Goal: Navigation & Orientation: Find specific page/section

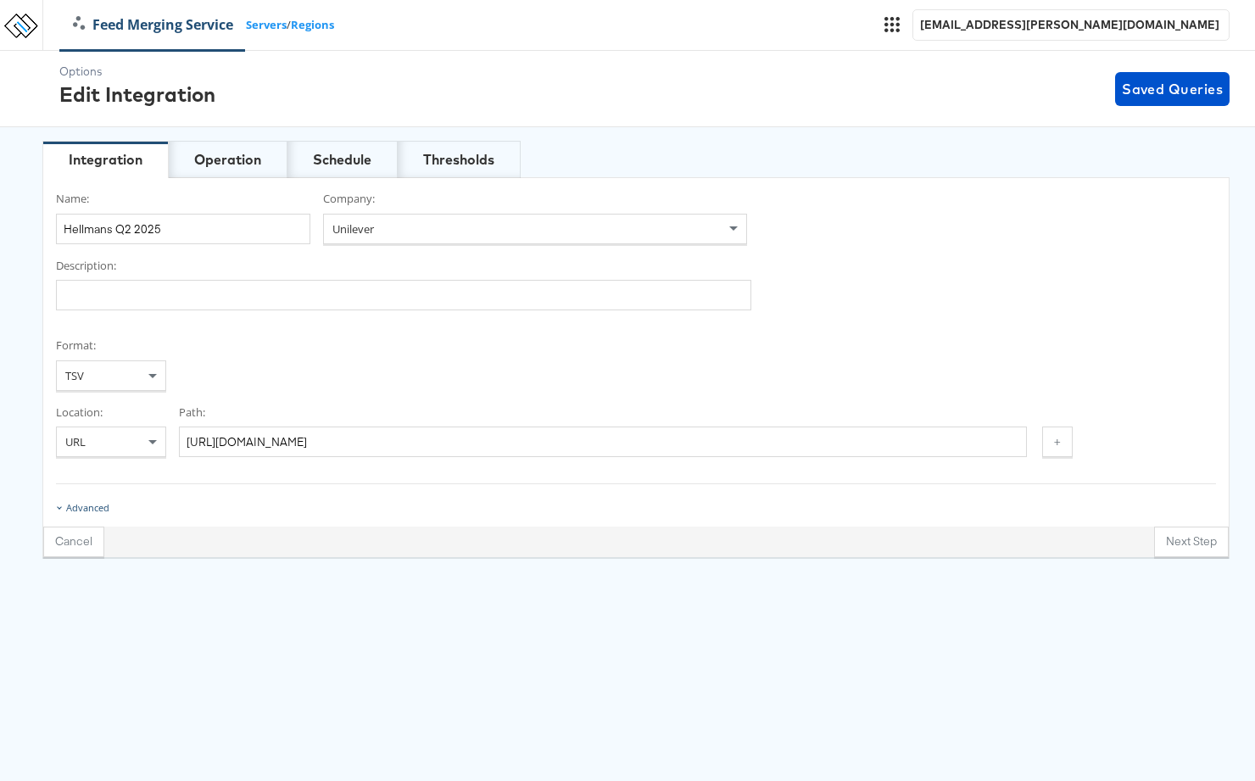
click at [98, 511] on div "Advanced" at bounding box center [87, 508] width 43 height 14
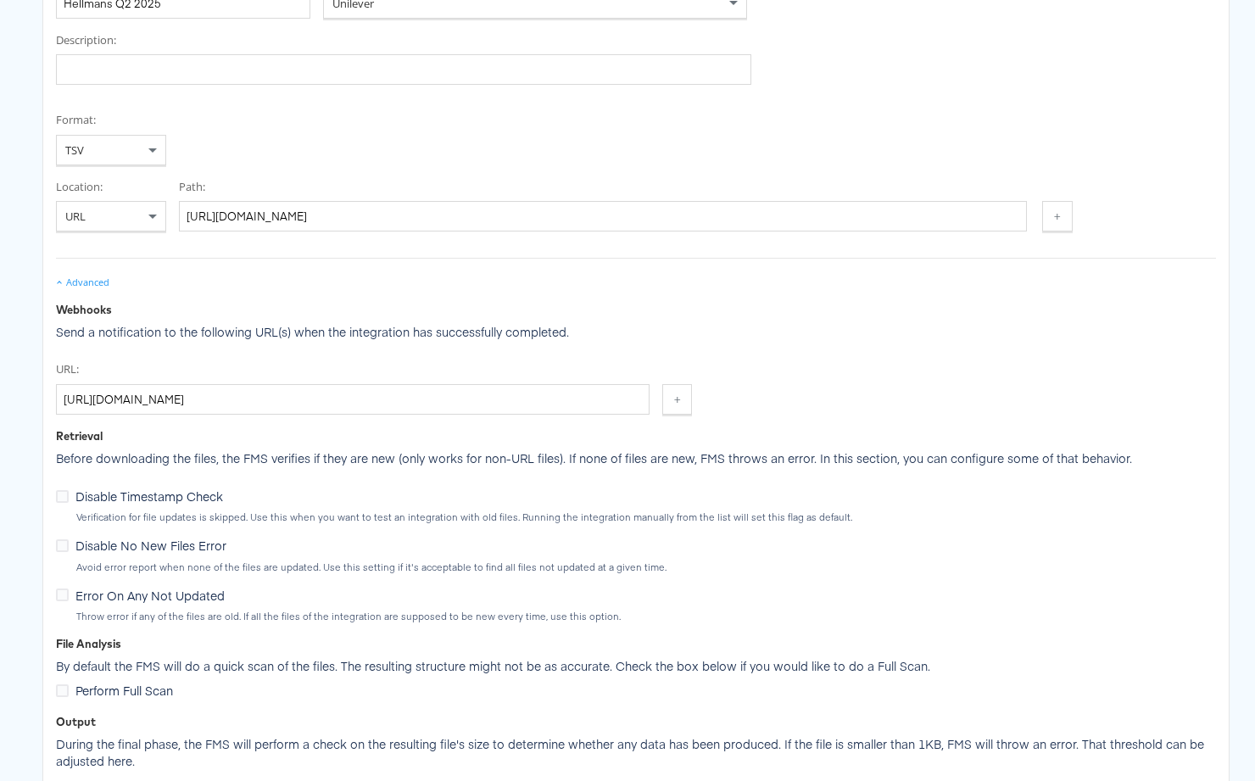
scroll to position [226, 0]
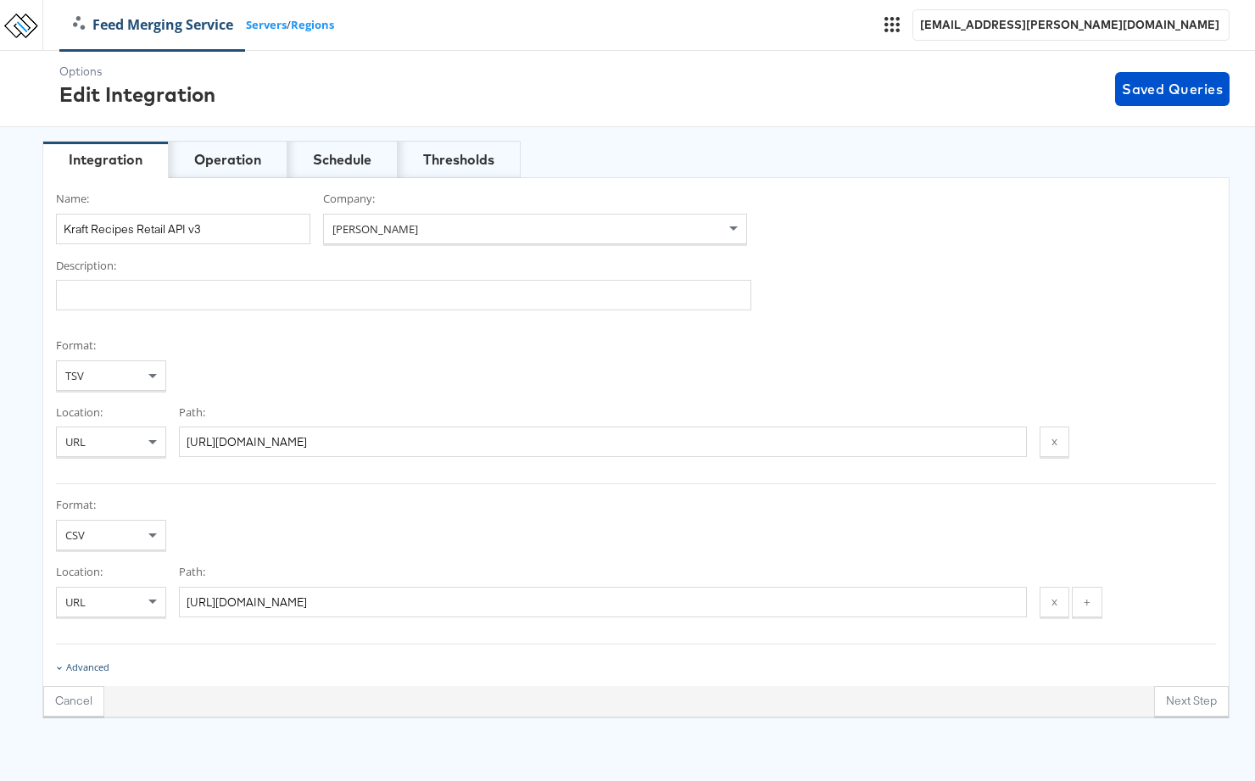
click at [93, 665] on div "Advanced" at bounding box center [87, 668] width 43 height 14
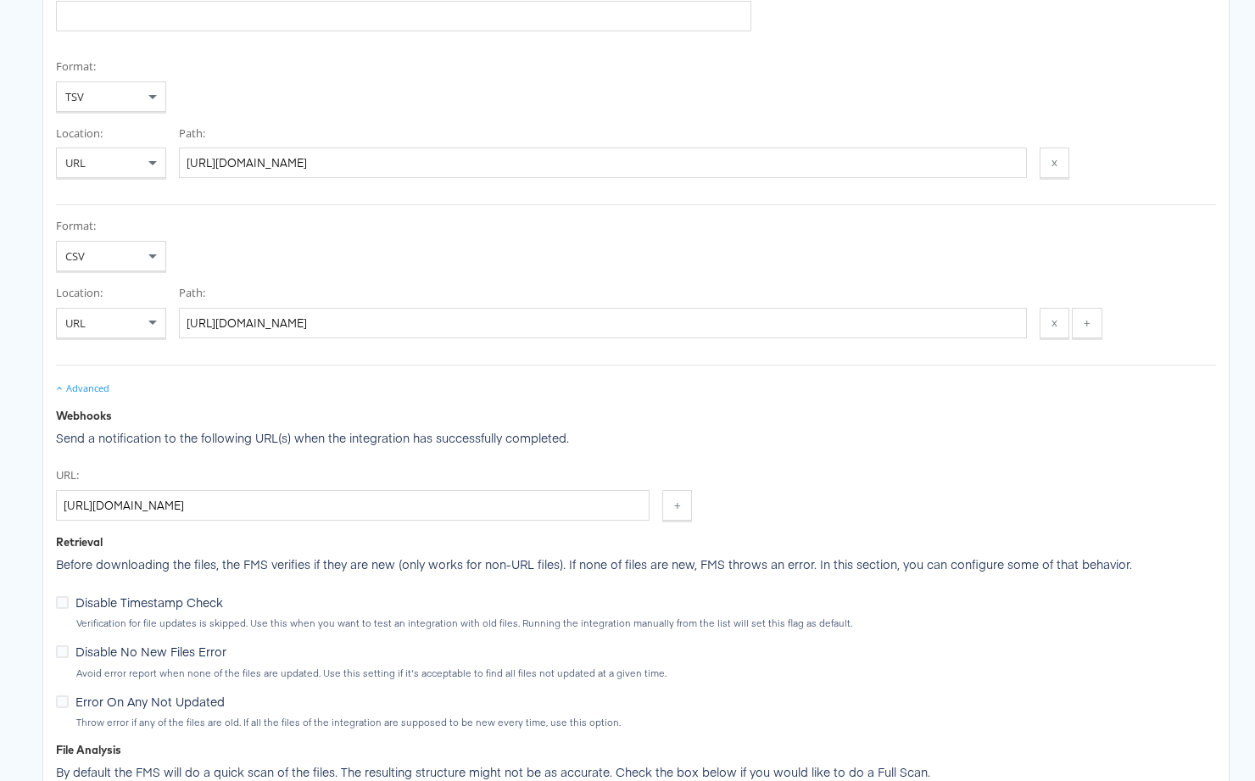
scroll to position [281, 0]
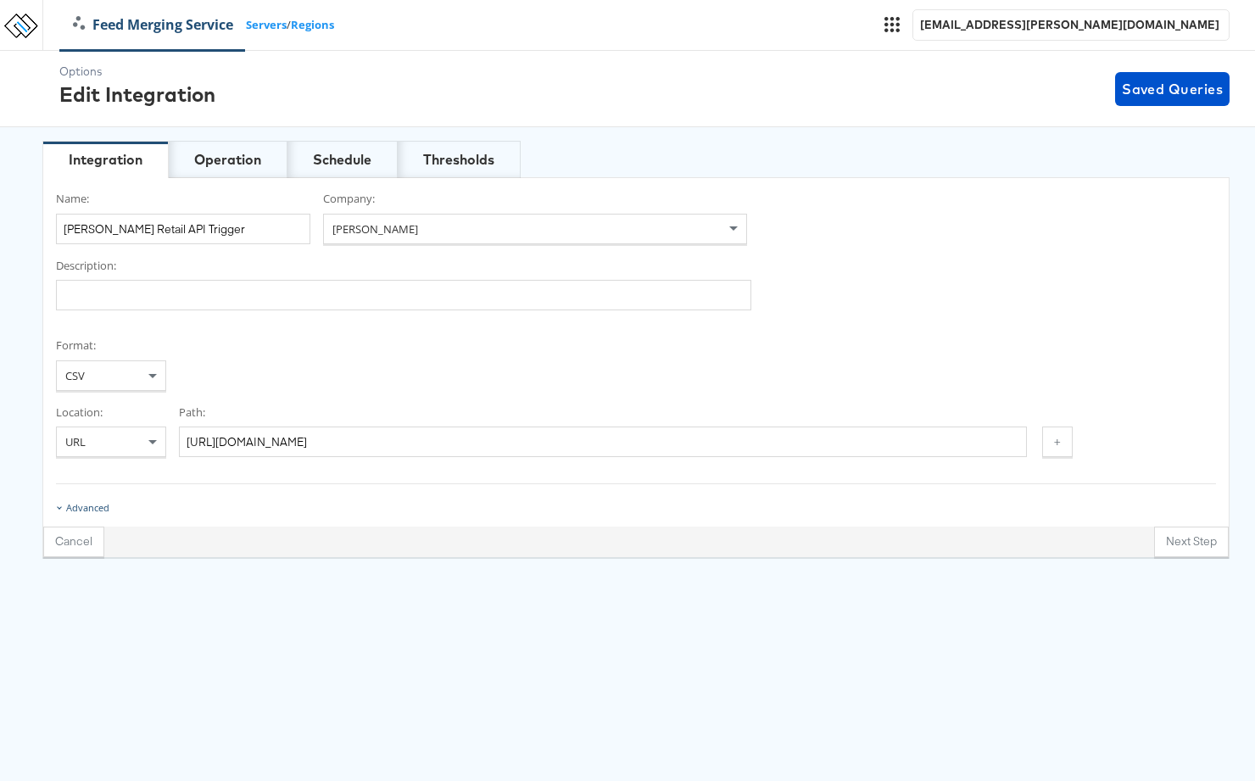
drag, startPoint x: 91, startPoint y: 504, endPoint x: 100, endPoint y: 497, distance: 11.5
click at [92, 502] on div "Advanced" at bounding box center [87, 508] width 43 height 14
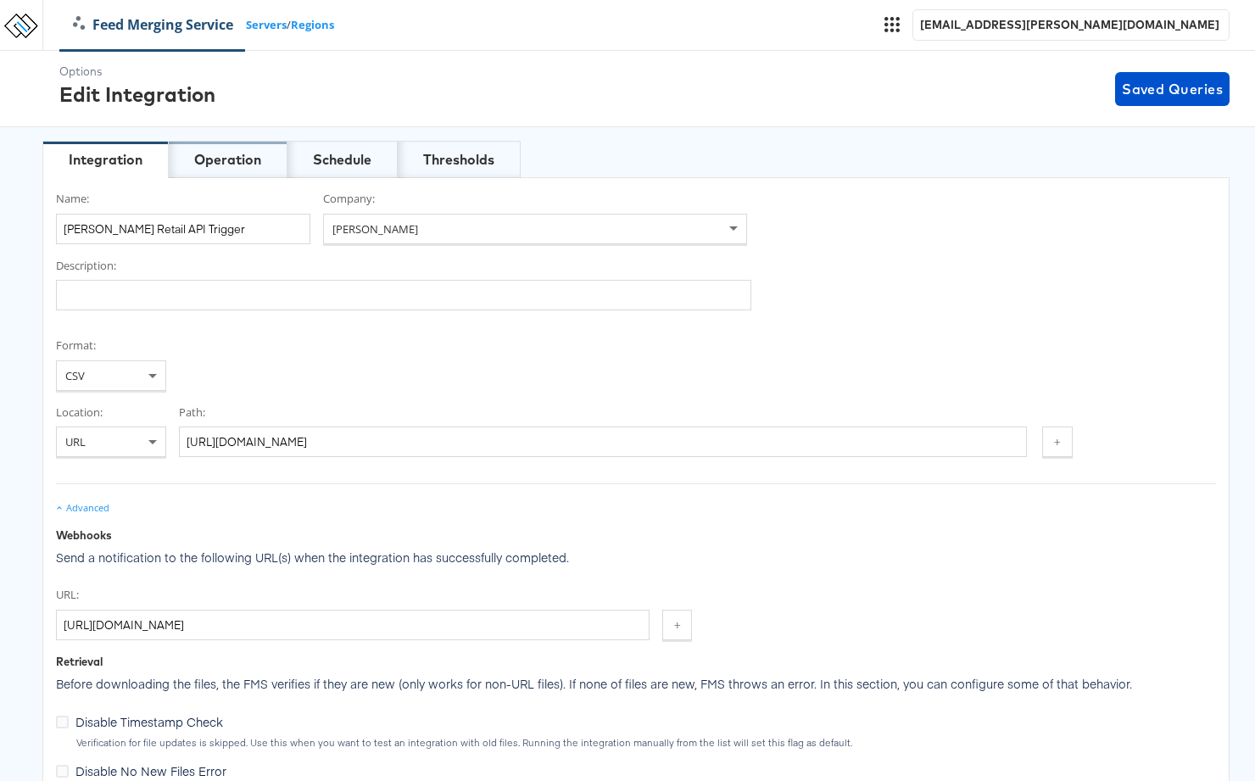
click at [237, 159] on div "Operation" at bounding box center [227, 160] width 67 height 20
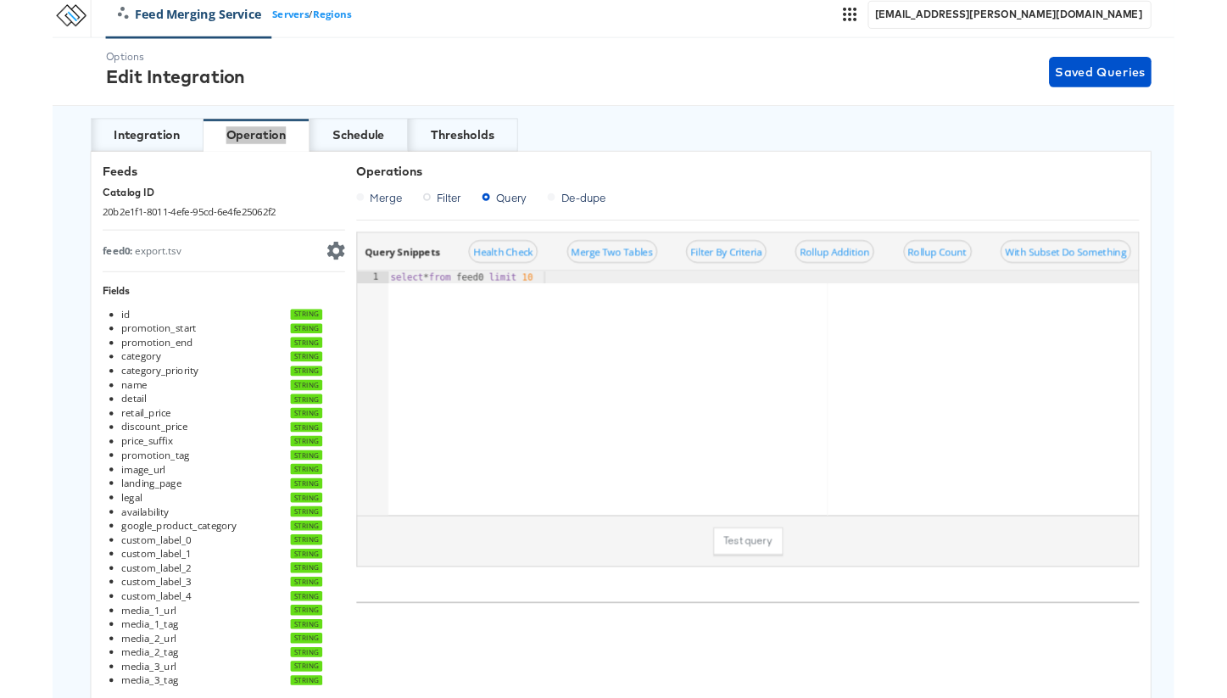
scroll to position [10, 0]
